Goal: Book appointment/travel/reservation

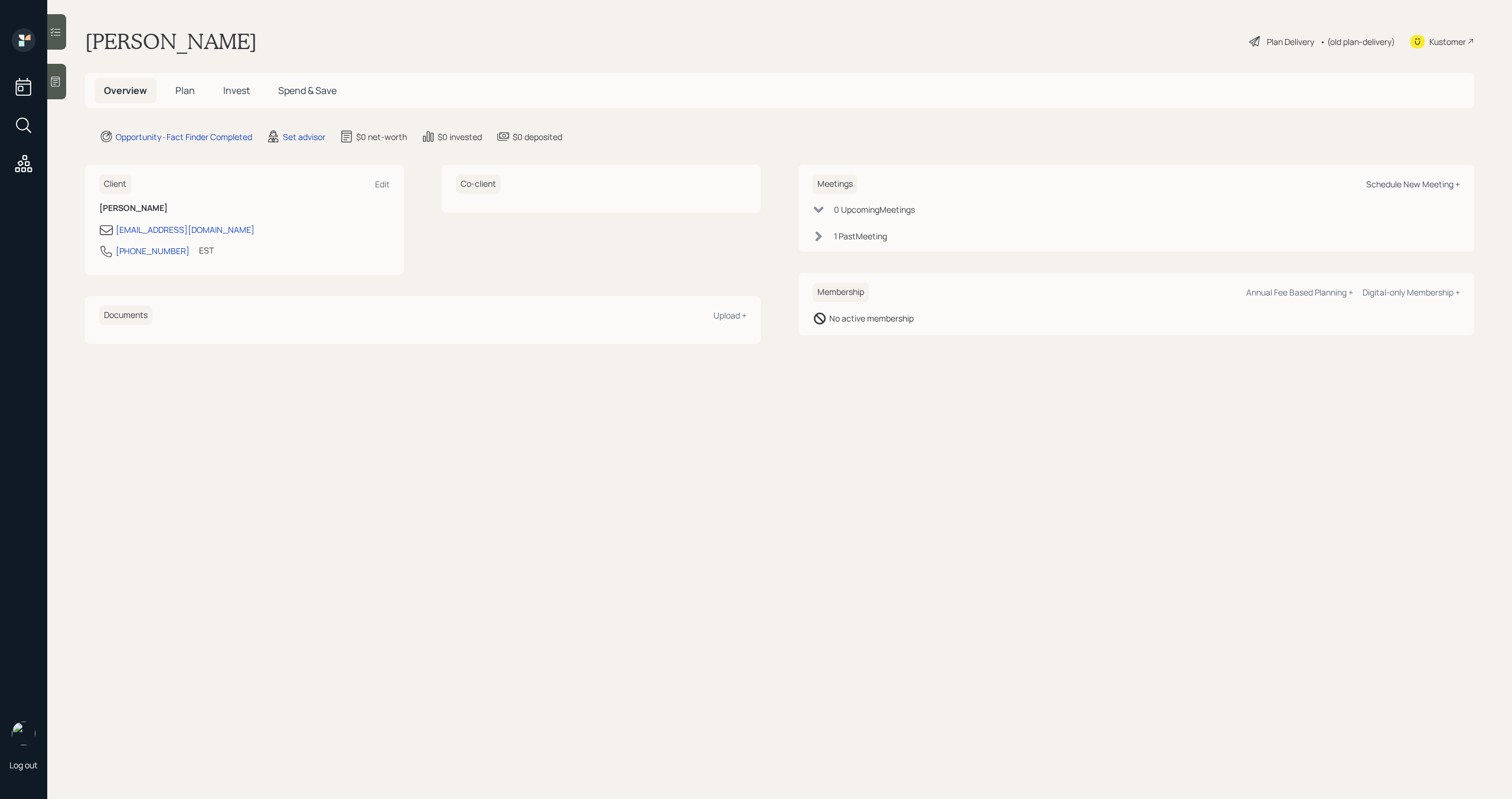
click at [1425, 187] on div "Schedule New Meeting +" at bounding box center [1413, 184] width 94 height 11
select select "round-robin"
